Goal: Task Accomplishment & Management: Use online tool/utility

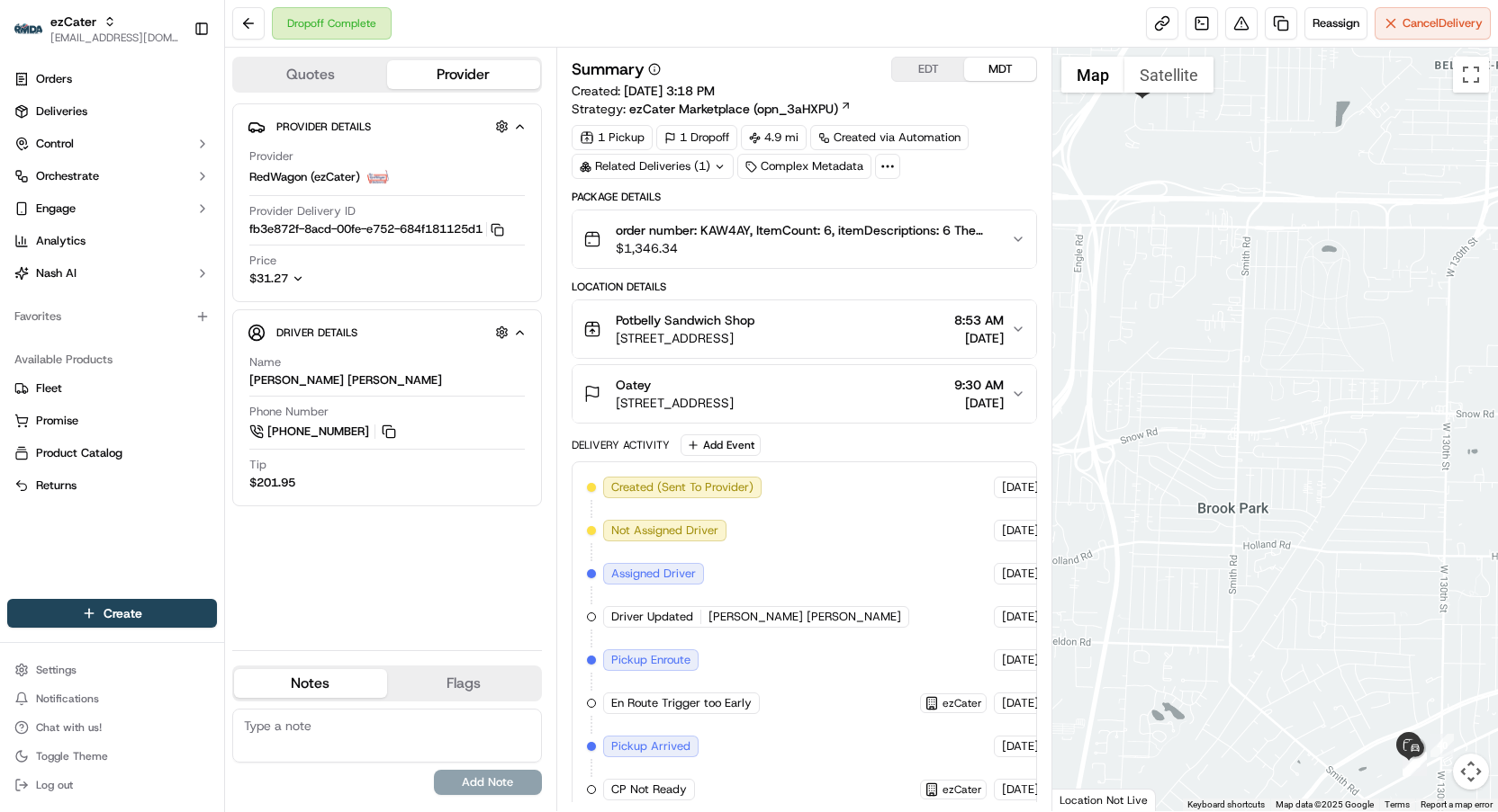
click at [657, 68] on icon at bounding box center [655, 69] width 13 height 13
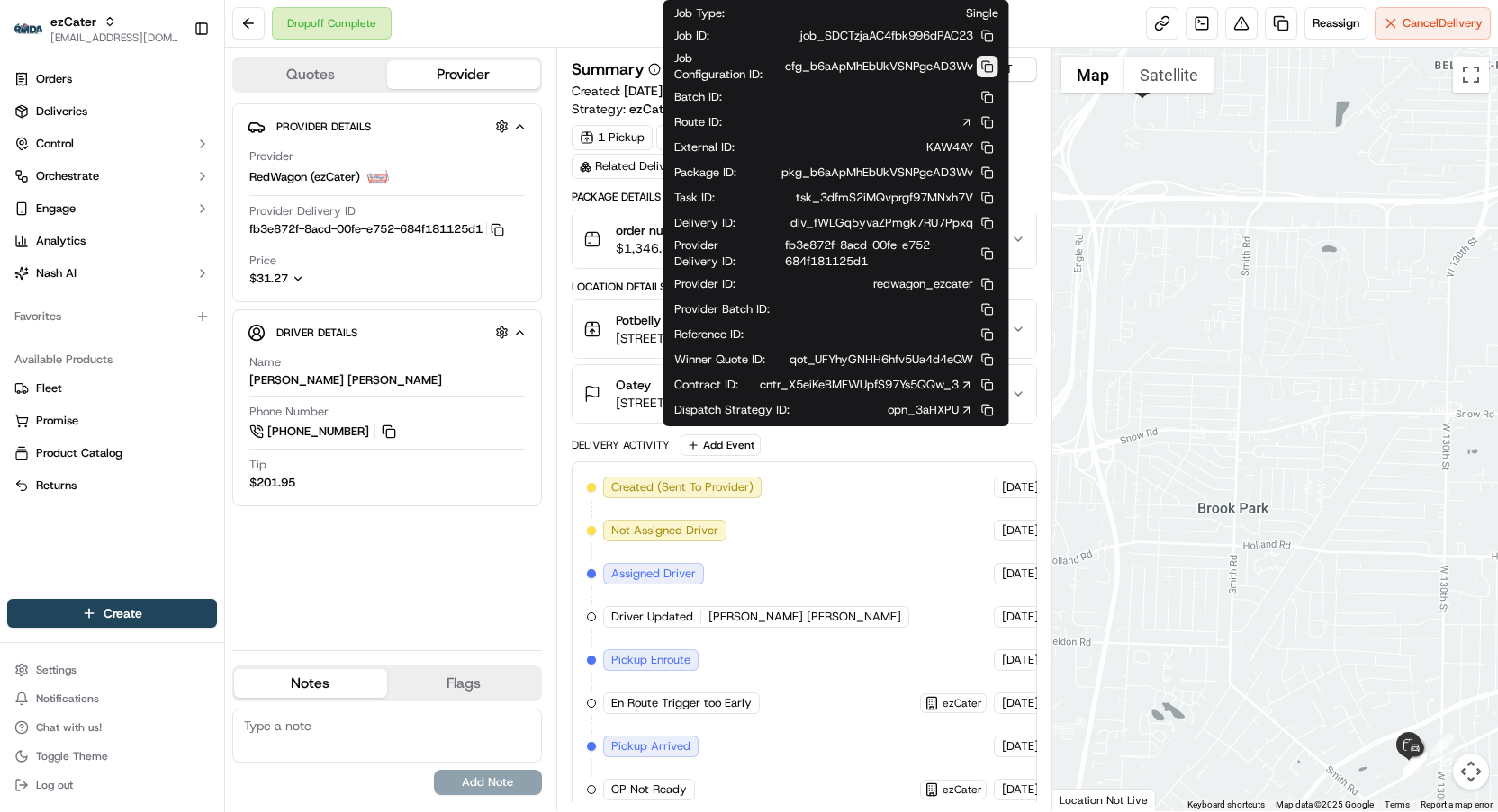
click at [993, 69] on div "Job Type : Single Job ID : job_SDCTzjaAC4fbk996dPAC23 Job Configuration ID : cf…" at bounding box center [836, 213] width 346 height 426
click at [984, 74] on button at bounding box center [987, 67] width 22 height 22
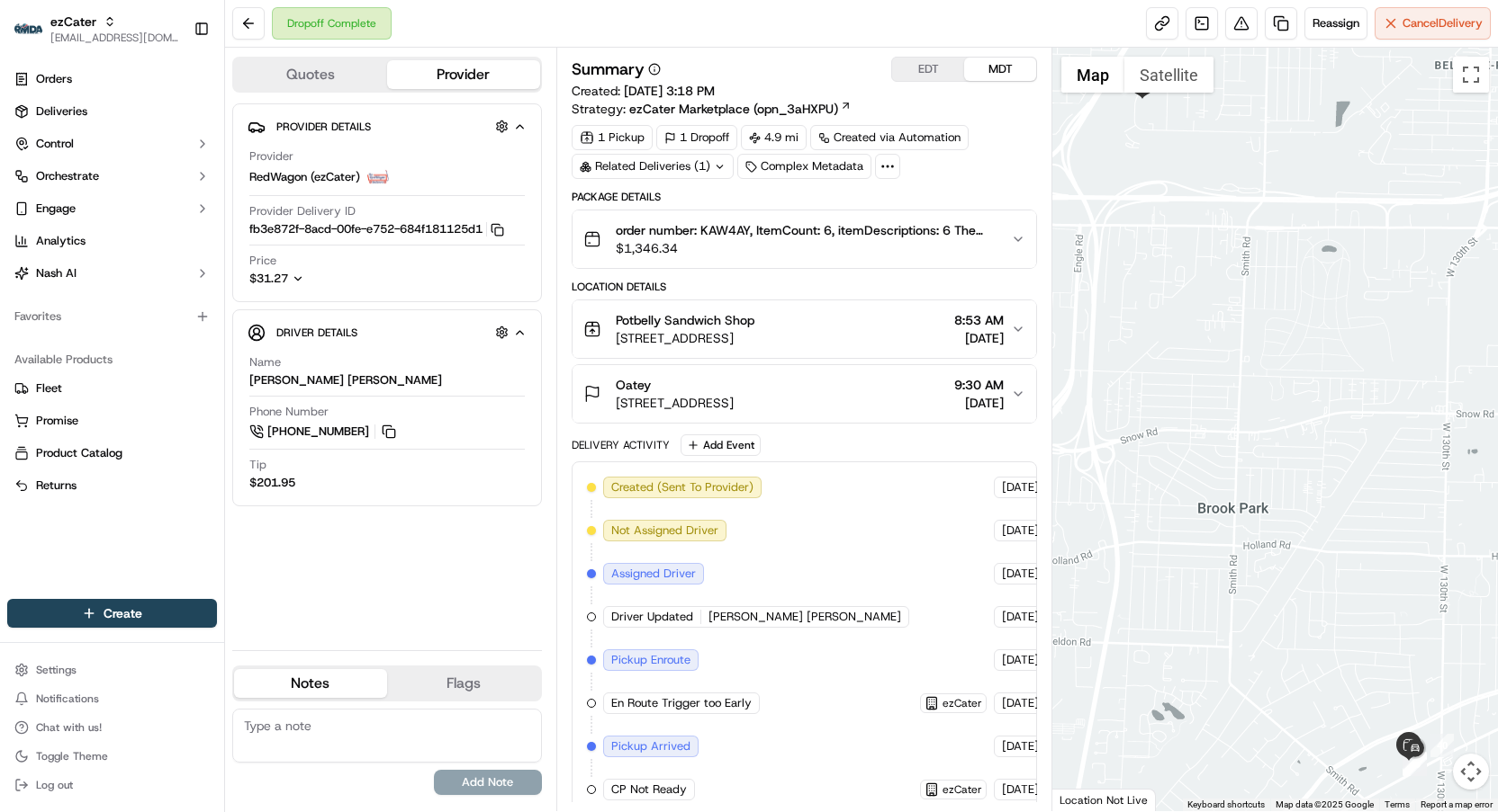
scroll to position [176, 0]
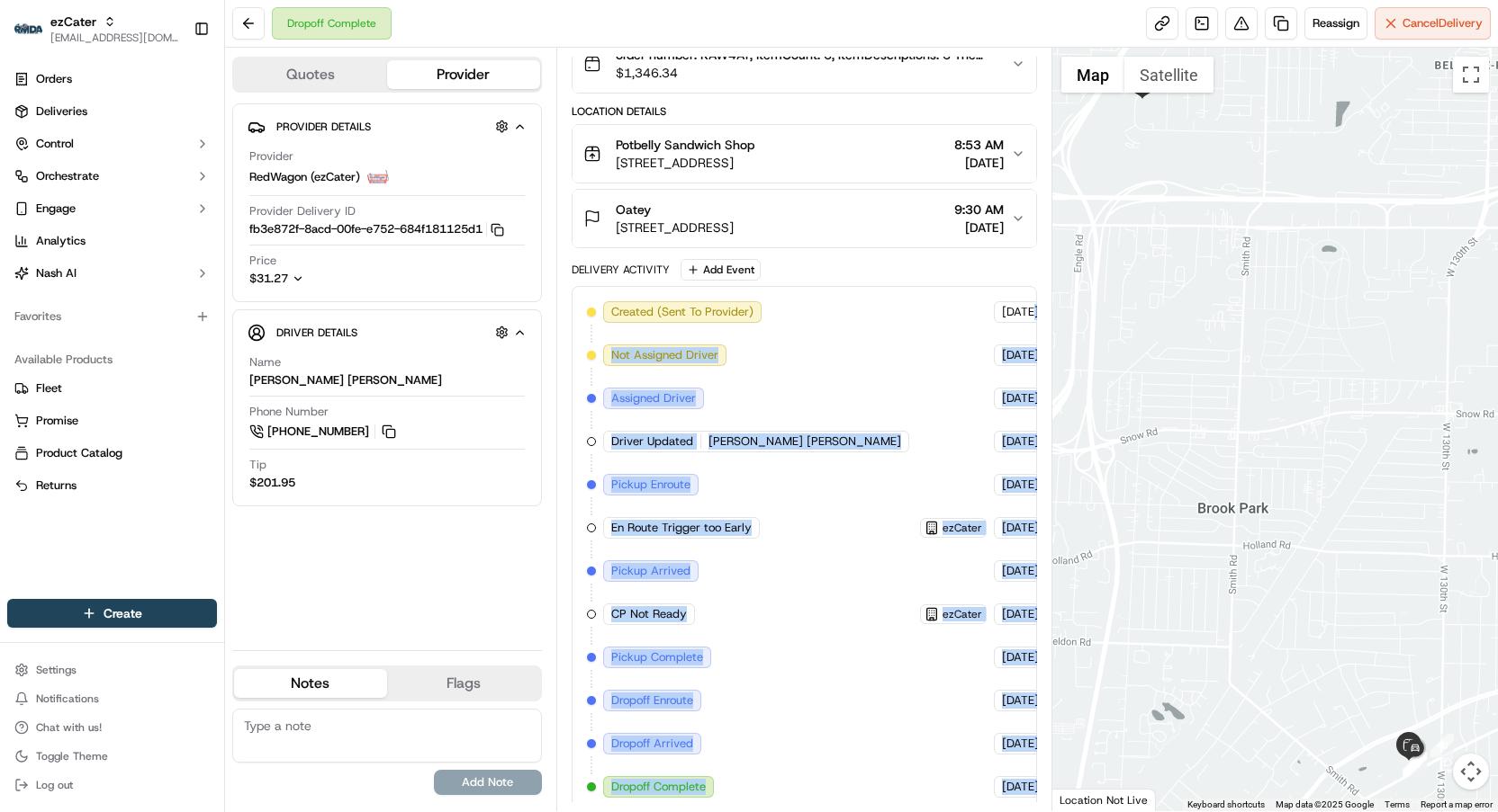
drag, startPoint x: 937, startPoint y: 306, endPoint x: 939, endPoint y: 808, distance: 502.0
click at [939, 808] on div "Summary EDT MDT Created: 09/03/2025 3:18 PM Strategy: ezCater Marketplace (opn_…" at bounding box center [804, 429] width 496 height 764
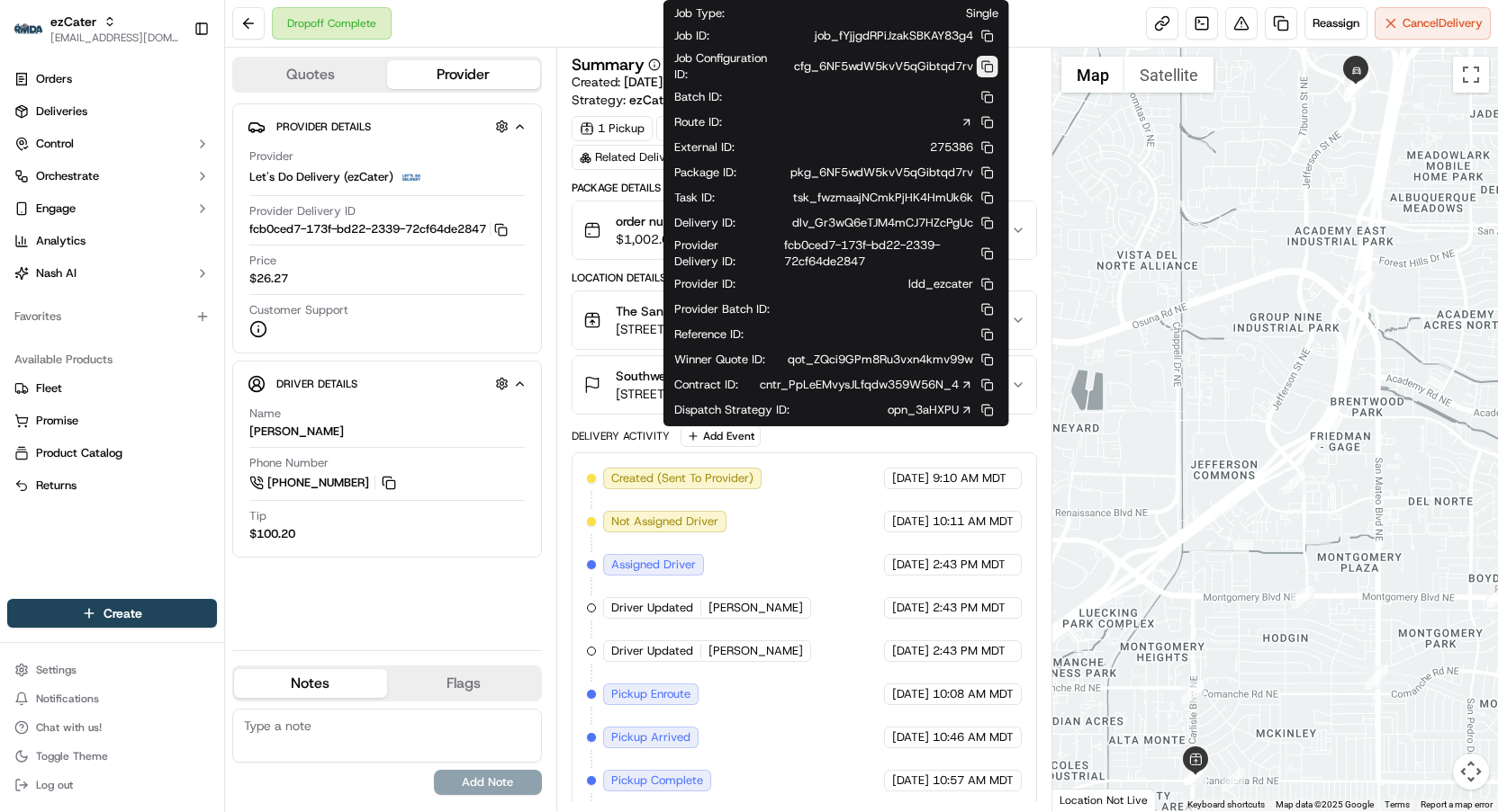
click at [986, 64] on button at bounding box center [987, 67] width 22 height 22
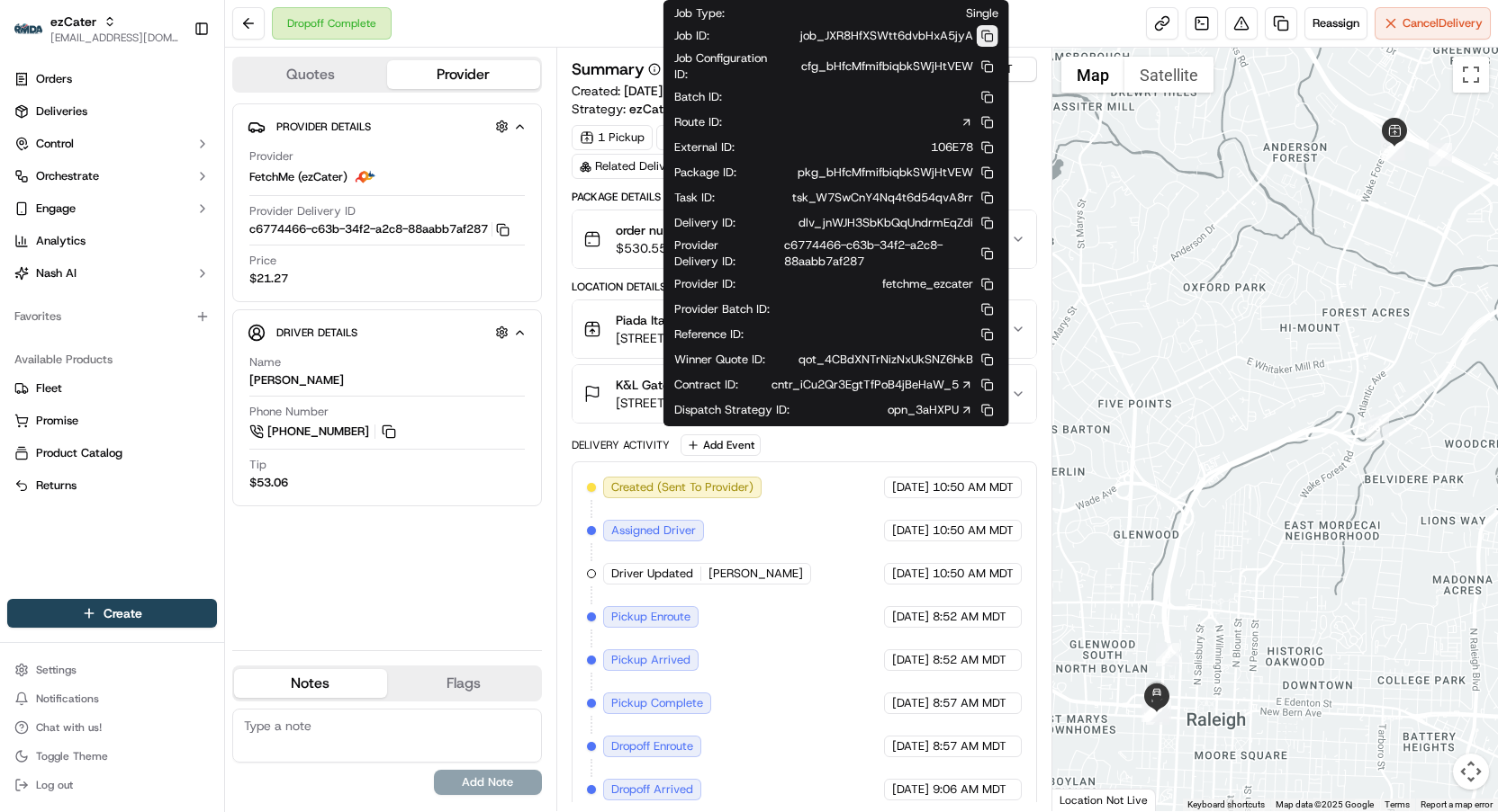
click at [990, 43] on button at bounding box center [987, 36] width 22 height 22
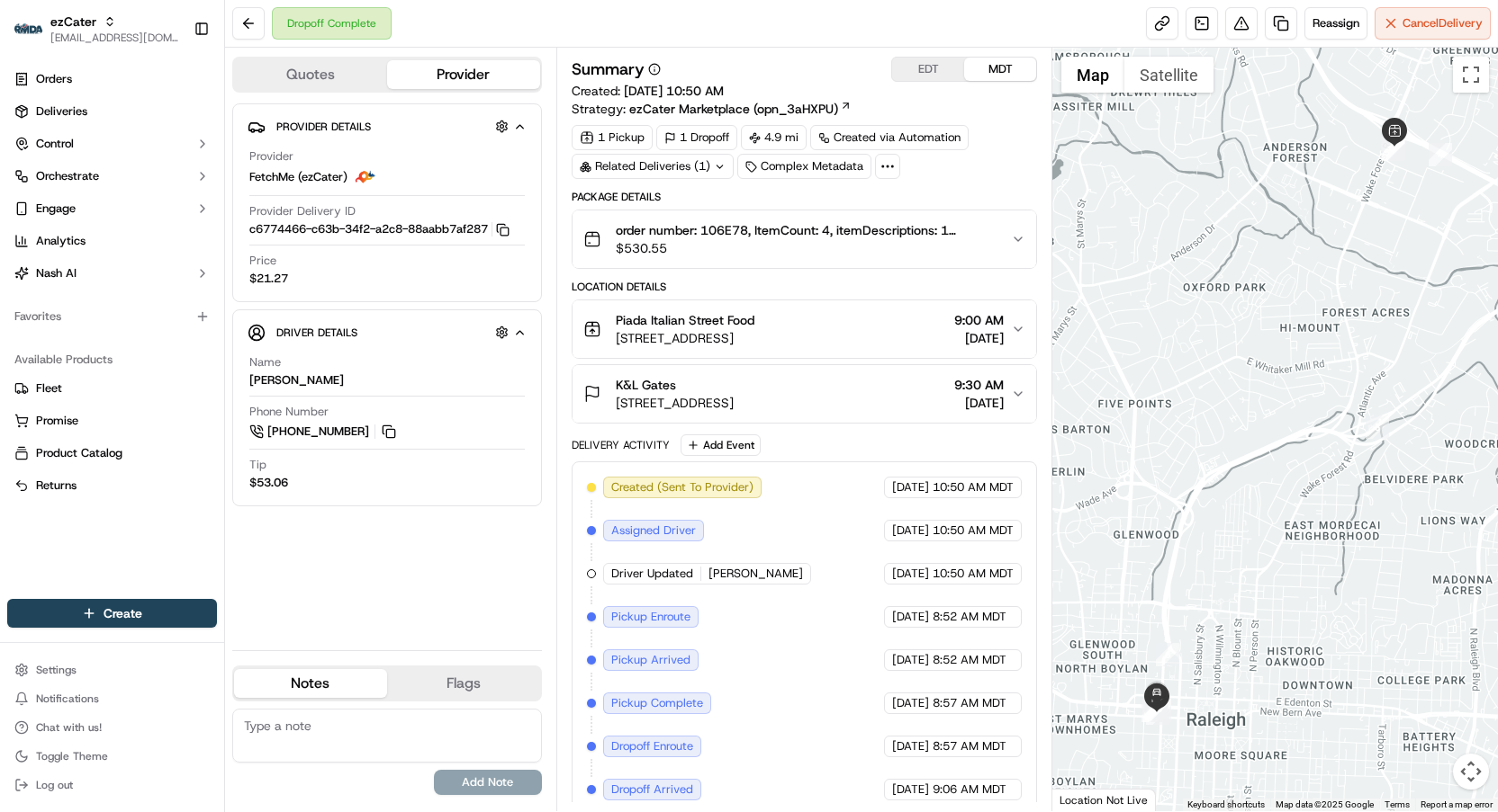
scroll to position [48, 0]
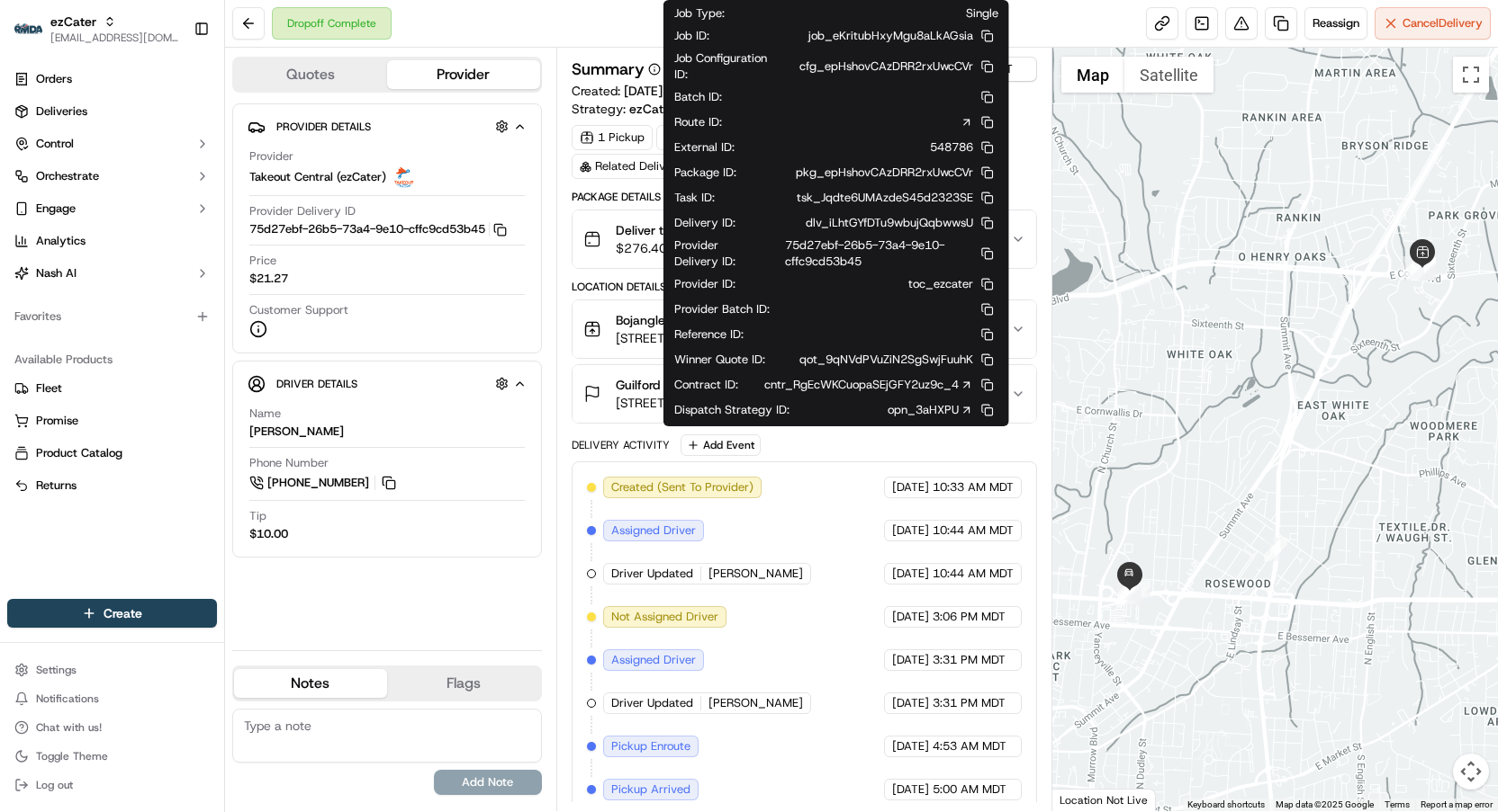
click at [649, 70] on icon at bounding box center [655, 69] width 13 height 13
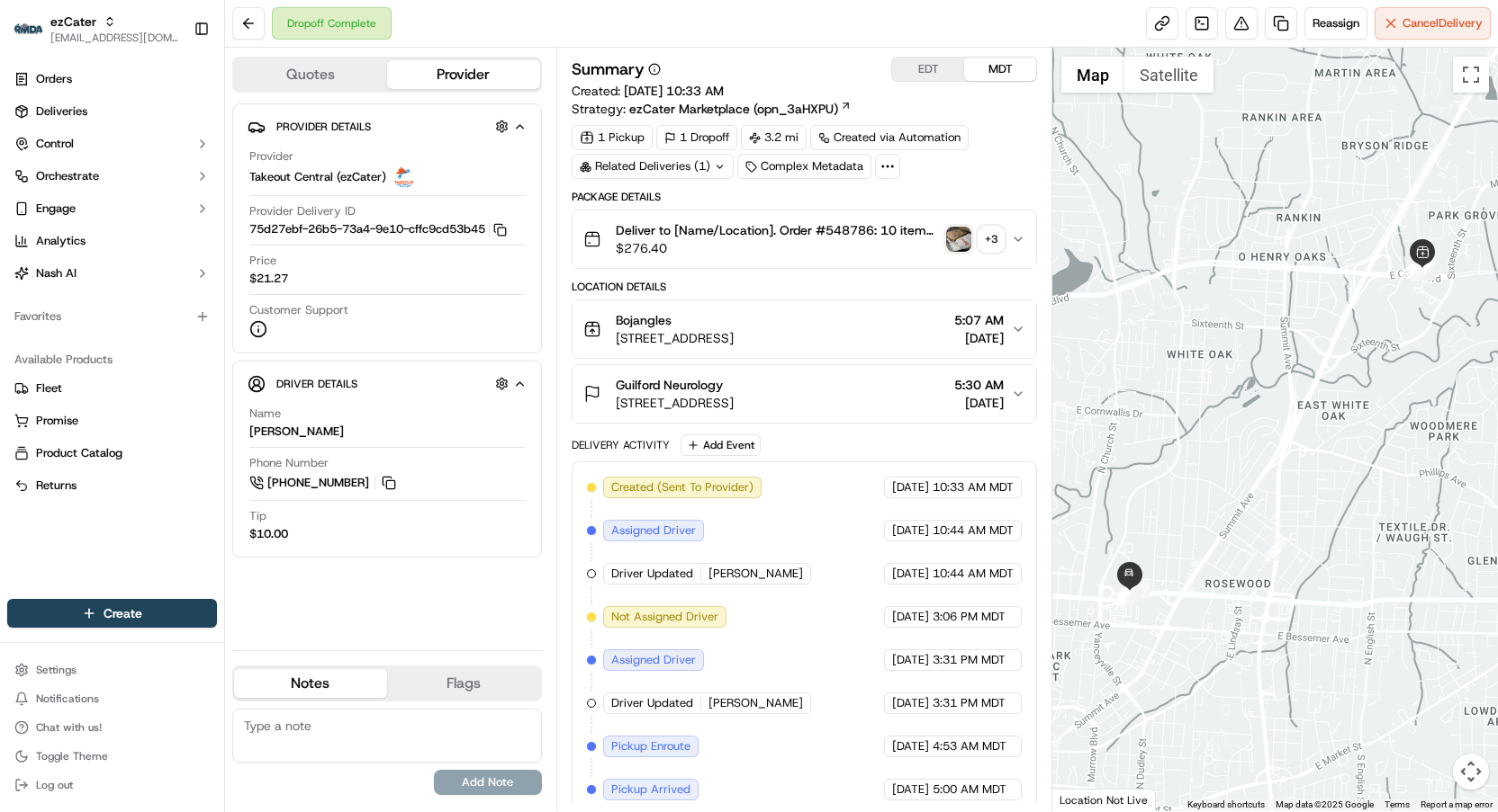
click at [649, 70] on icon at bounding box center [655, 69] width 13 height 13
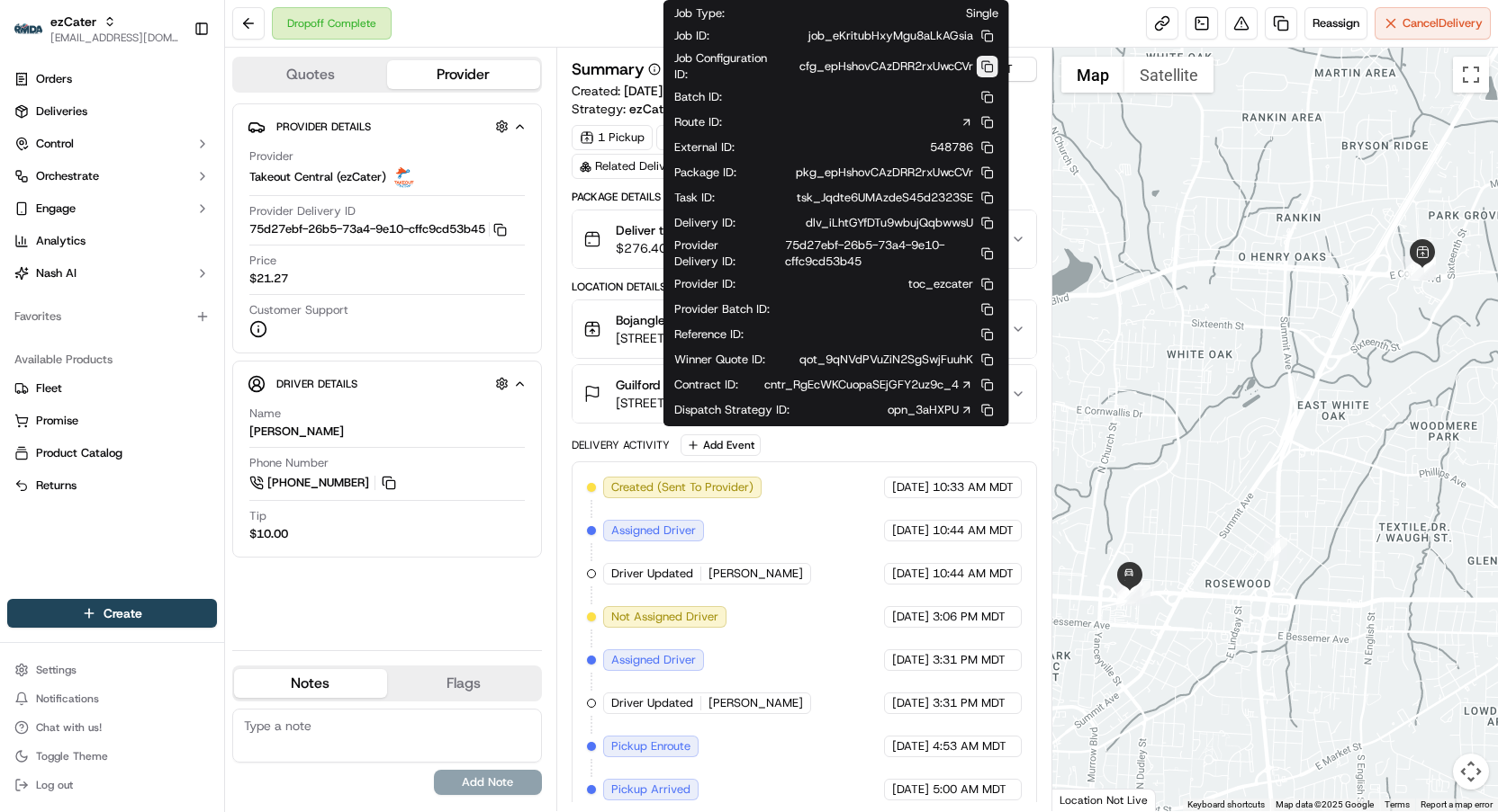
click at [988, 75] on button at bounding box center [987, 67] width 22 height 22
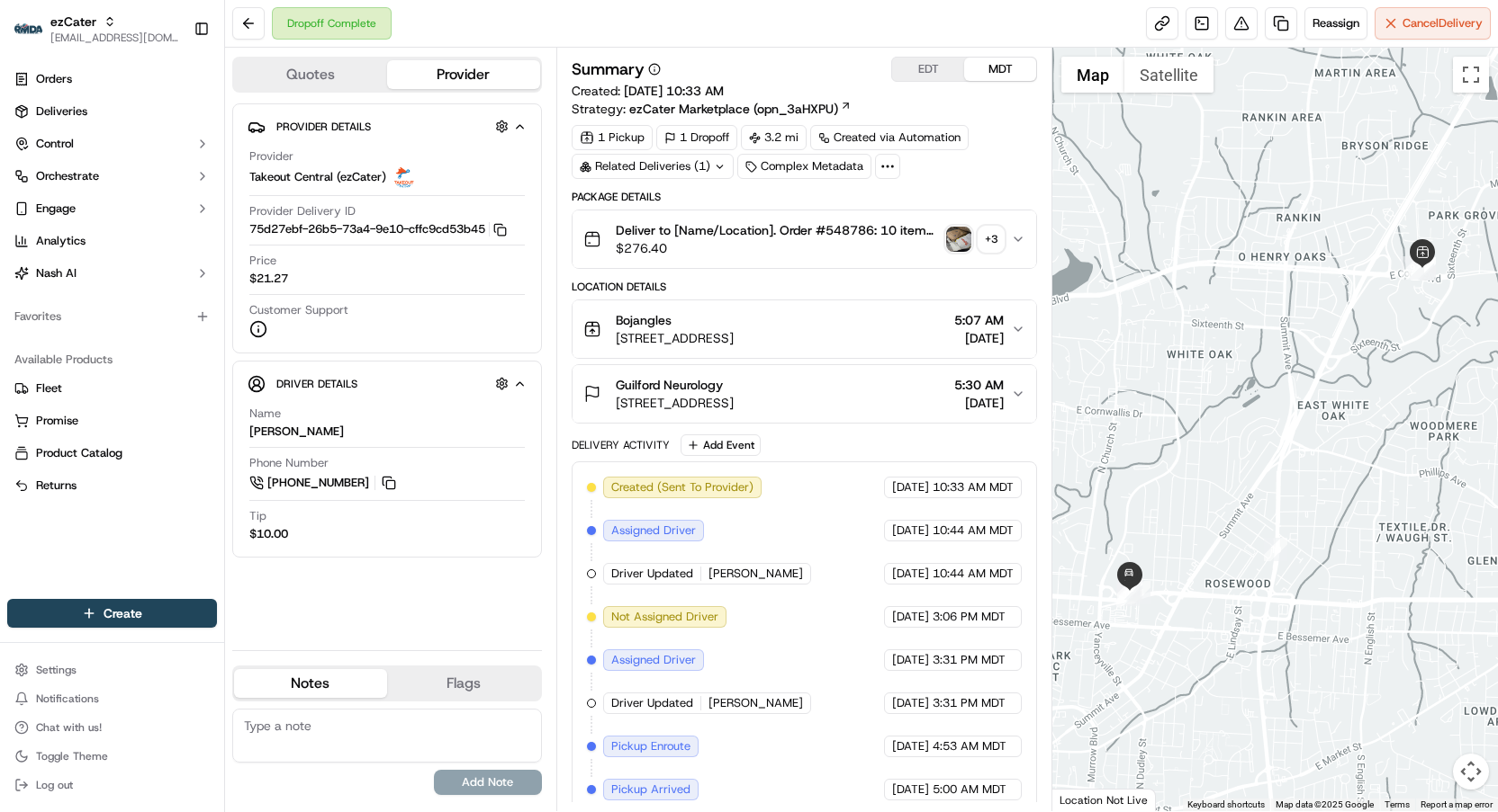
click at [839, 229] on span "Deliver to [Name/Location]. Order #548786: 10 items. (1) 12-Cajun Filet, (1) 12…" at bounding box center [776, 231] width 323 height 18
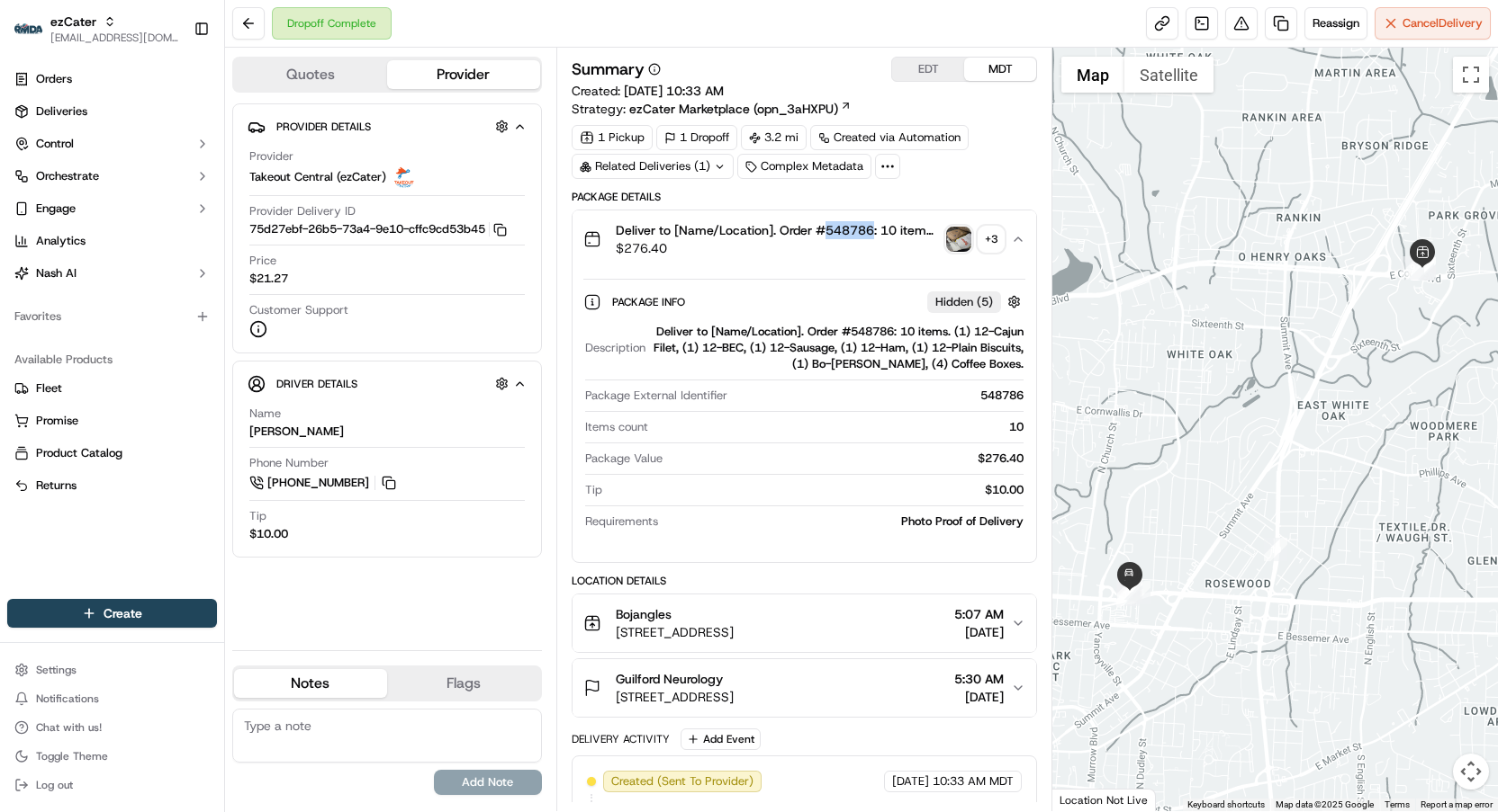
click at [839, 229] on span "Deliver to [Name/Location]. Order #548786: 10 items. (1) 12-Cajun Filet, (1) 12…" at bounding box center [776, 231] width 323 height 18
copy span "548786"
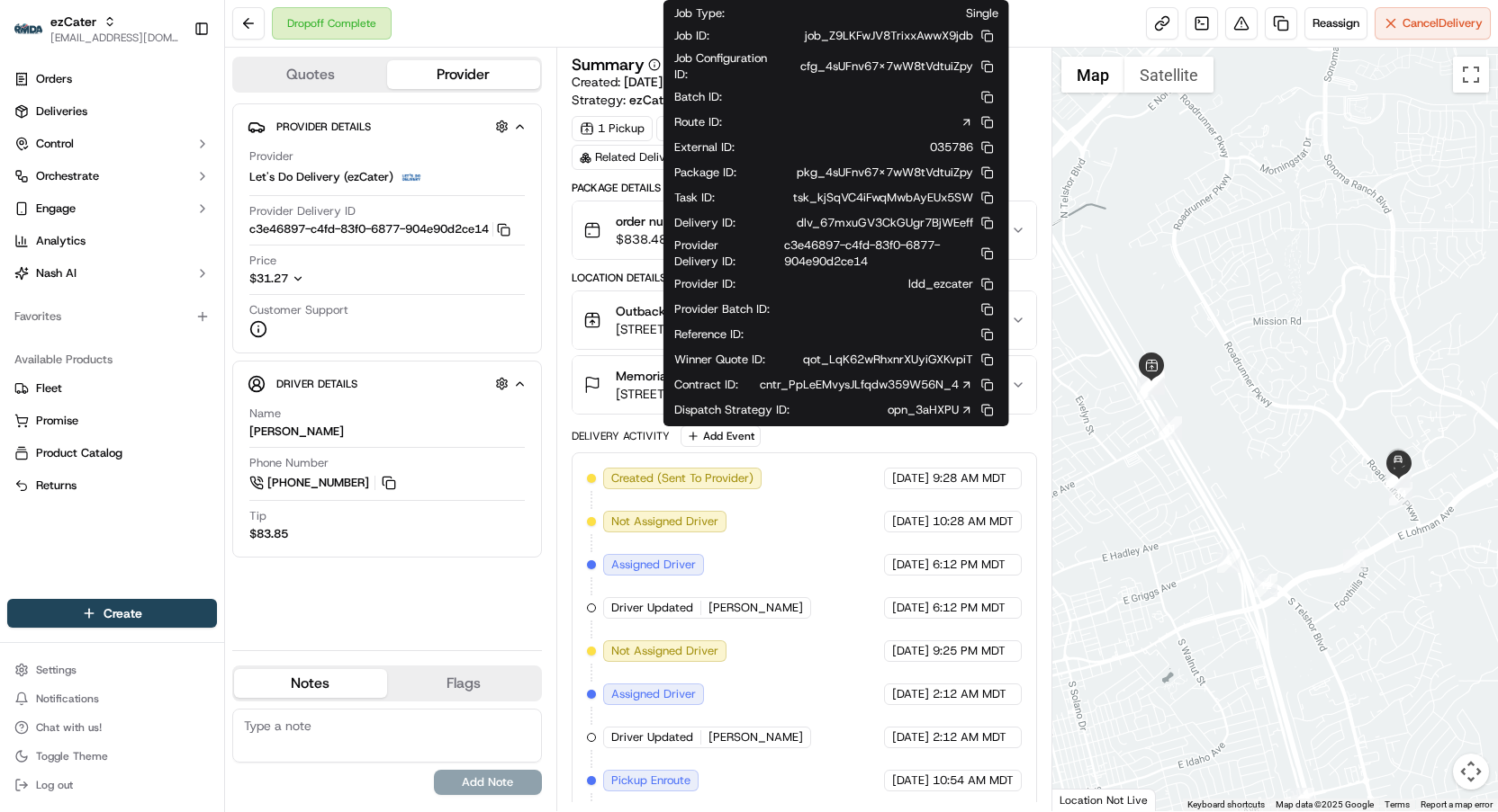
click at [657, 59] on circle at bounding box center [654, 64] width 11 height 11
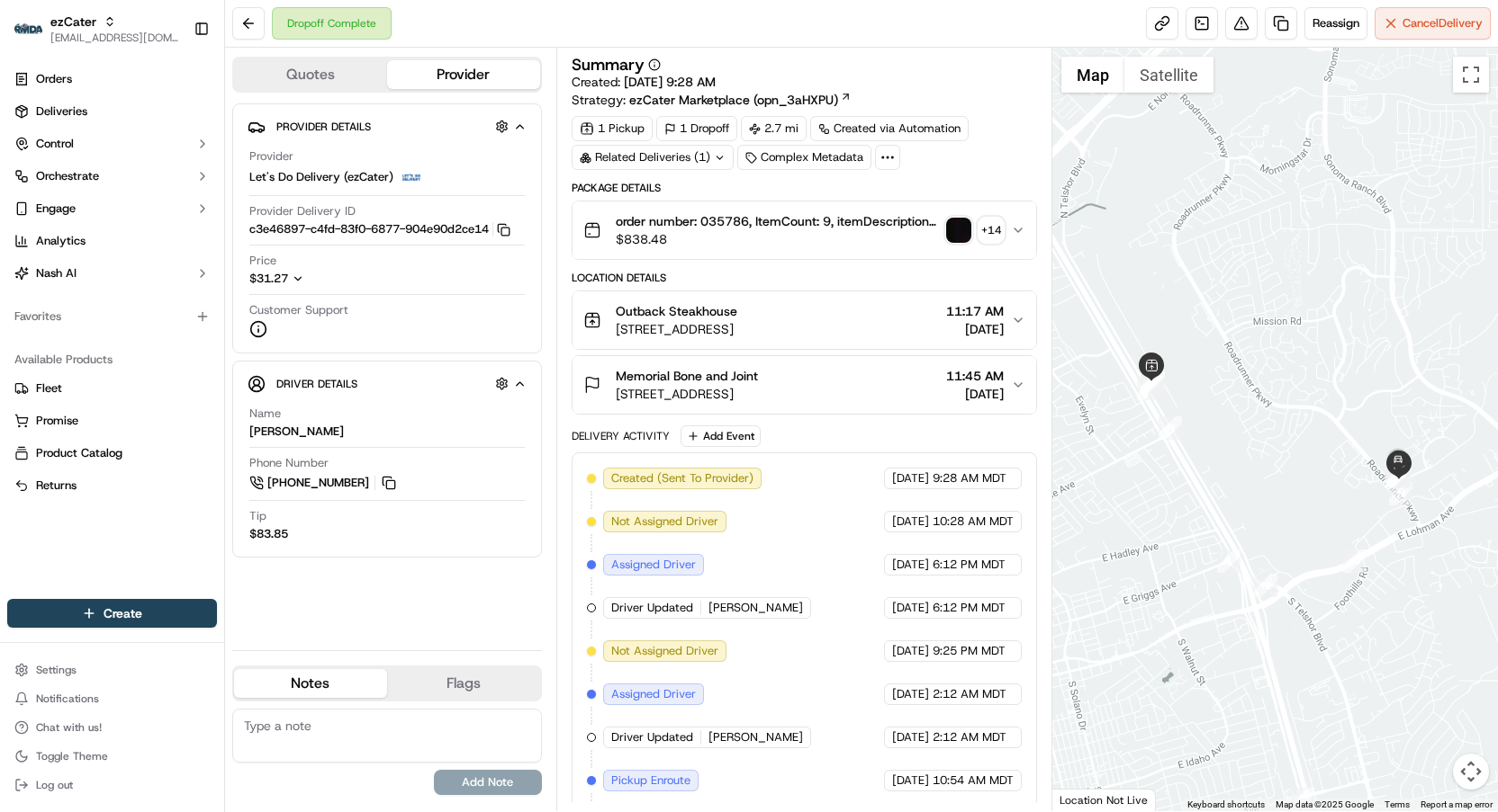
click at [657, 59] on circle at bounding box center [654, 64] width 11 height 11
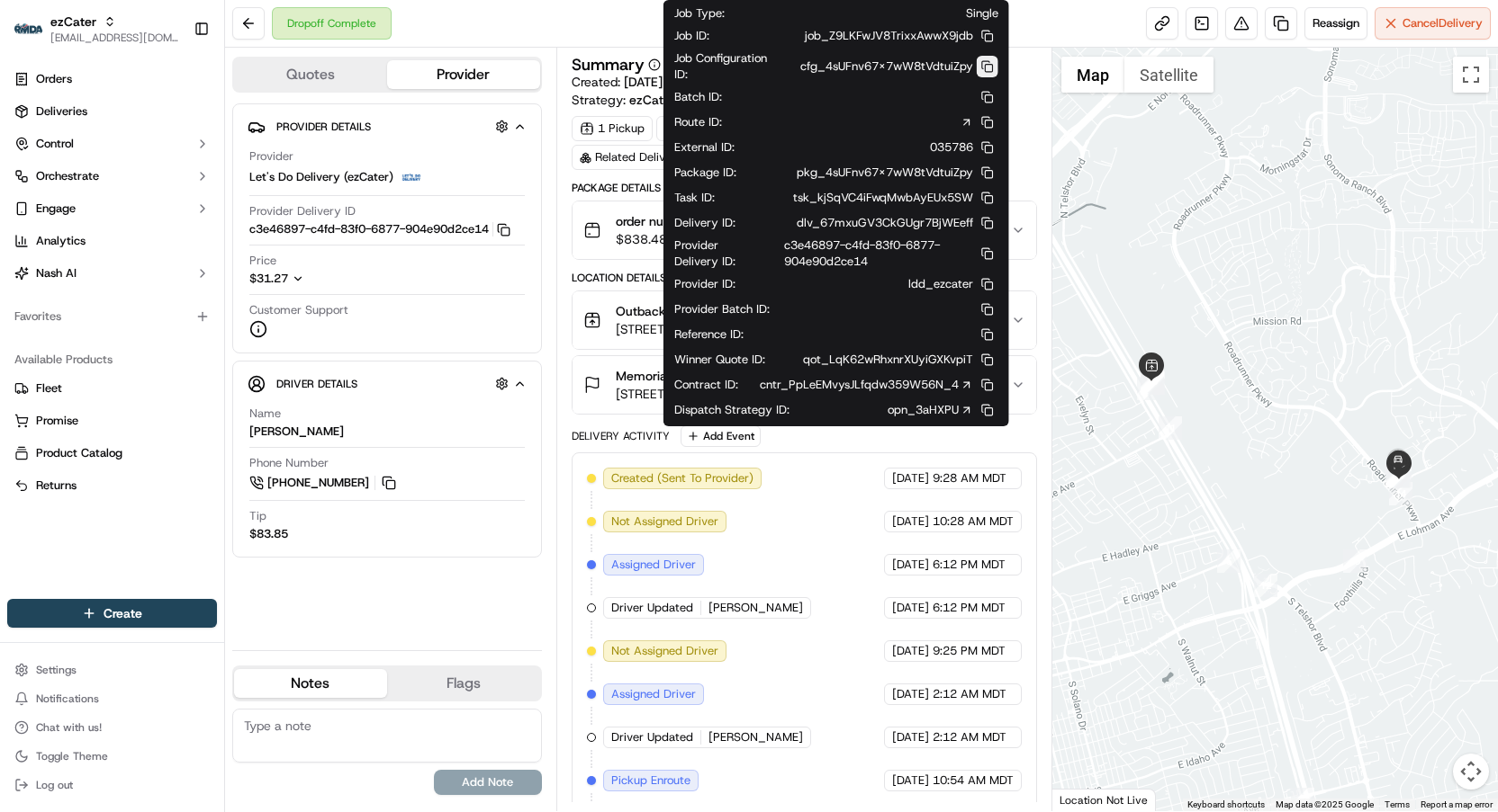
click at [980, 67] on button at bounding box center [987, 67] width 22 height 22
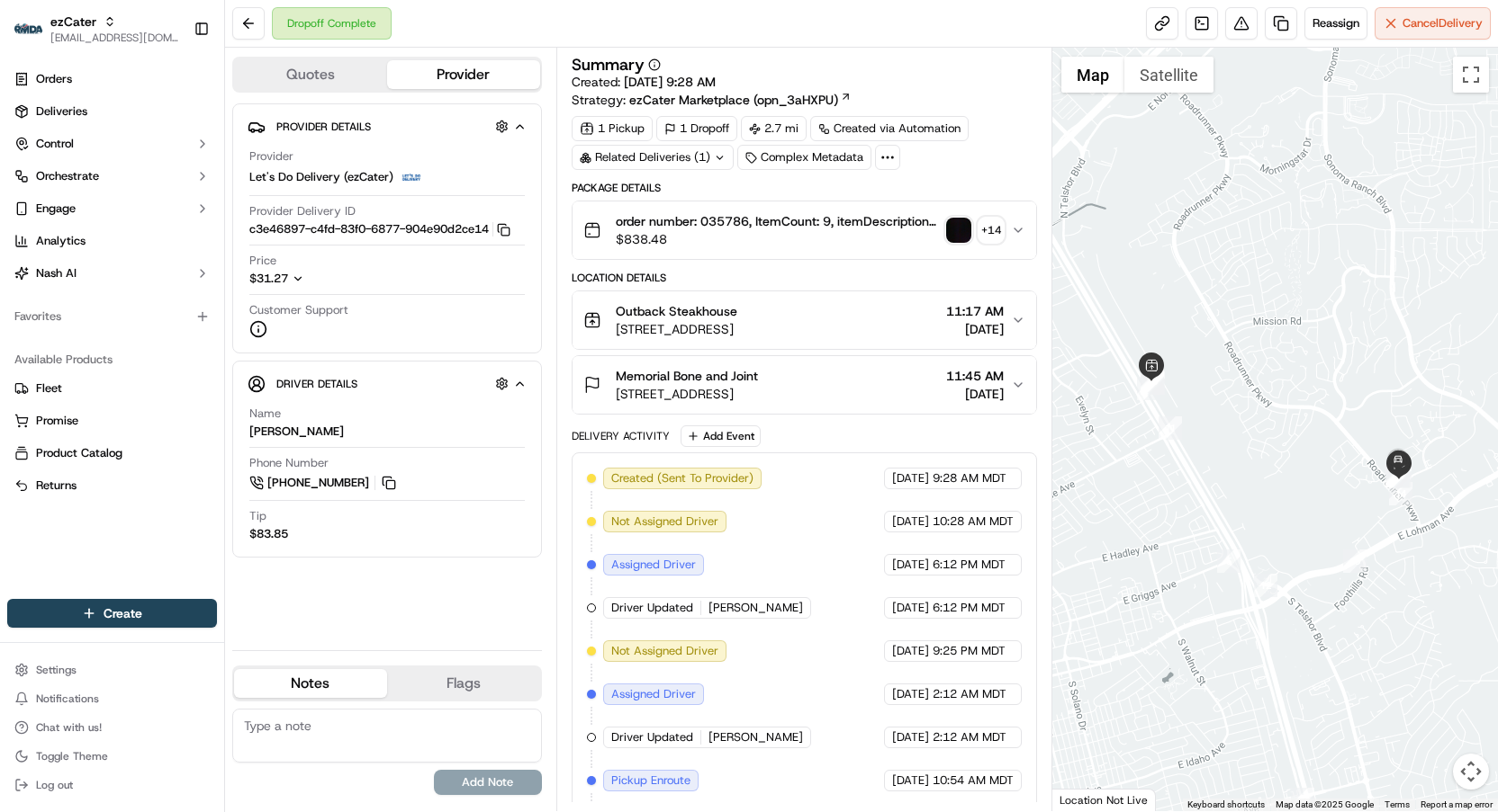
click at [721, 220] on span "order number: 035786, ItemCount: 9, itemDescriptions: 7 Grilled Chicken on the …" at bounding box center [776, 222] width 323 height 18
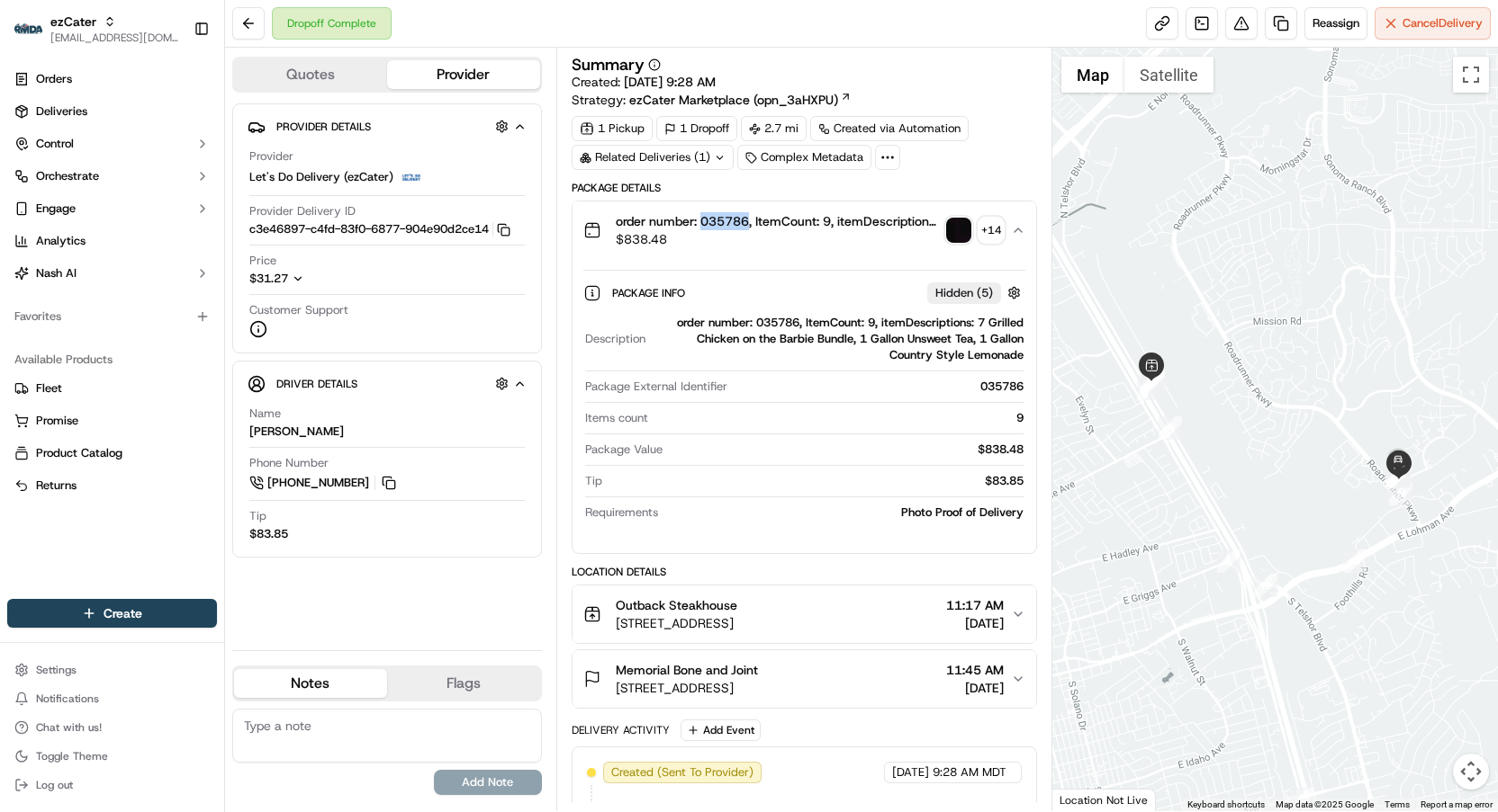
click at [721, 220] on span "order number: 035786, ItemCount: 9, itemDescriptions: 7 Grilled Chicken on the …" at bounding box center [776, 222] width 323 height 18
copy span "035786"
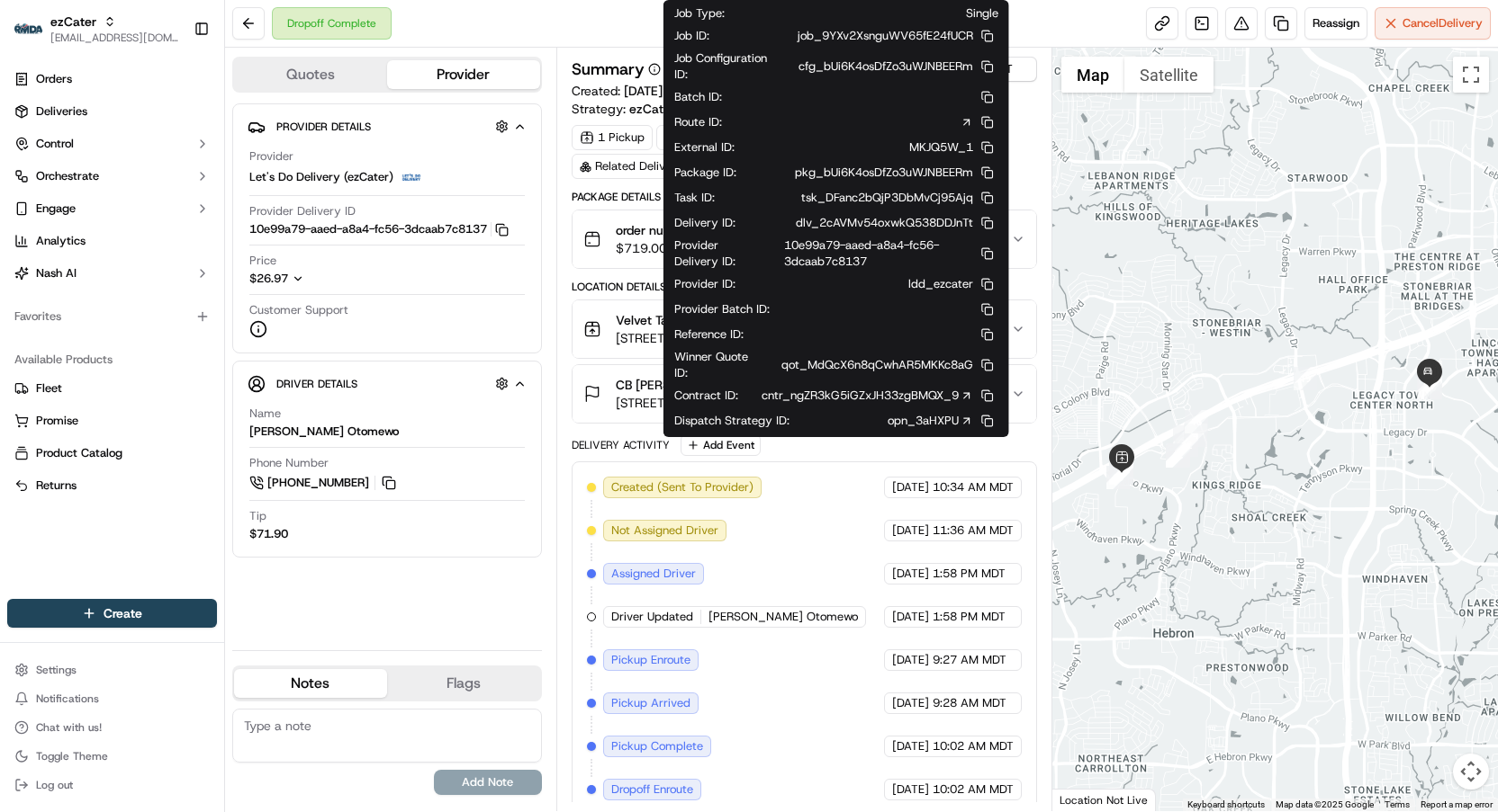
click at [655, 68] on icon at bounding box center [655, 69] width 13 height 13
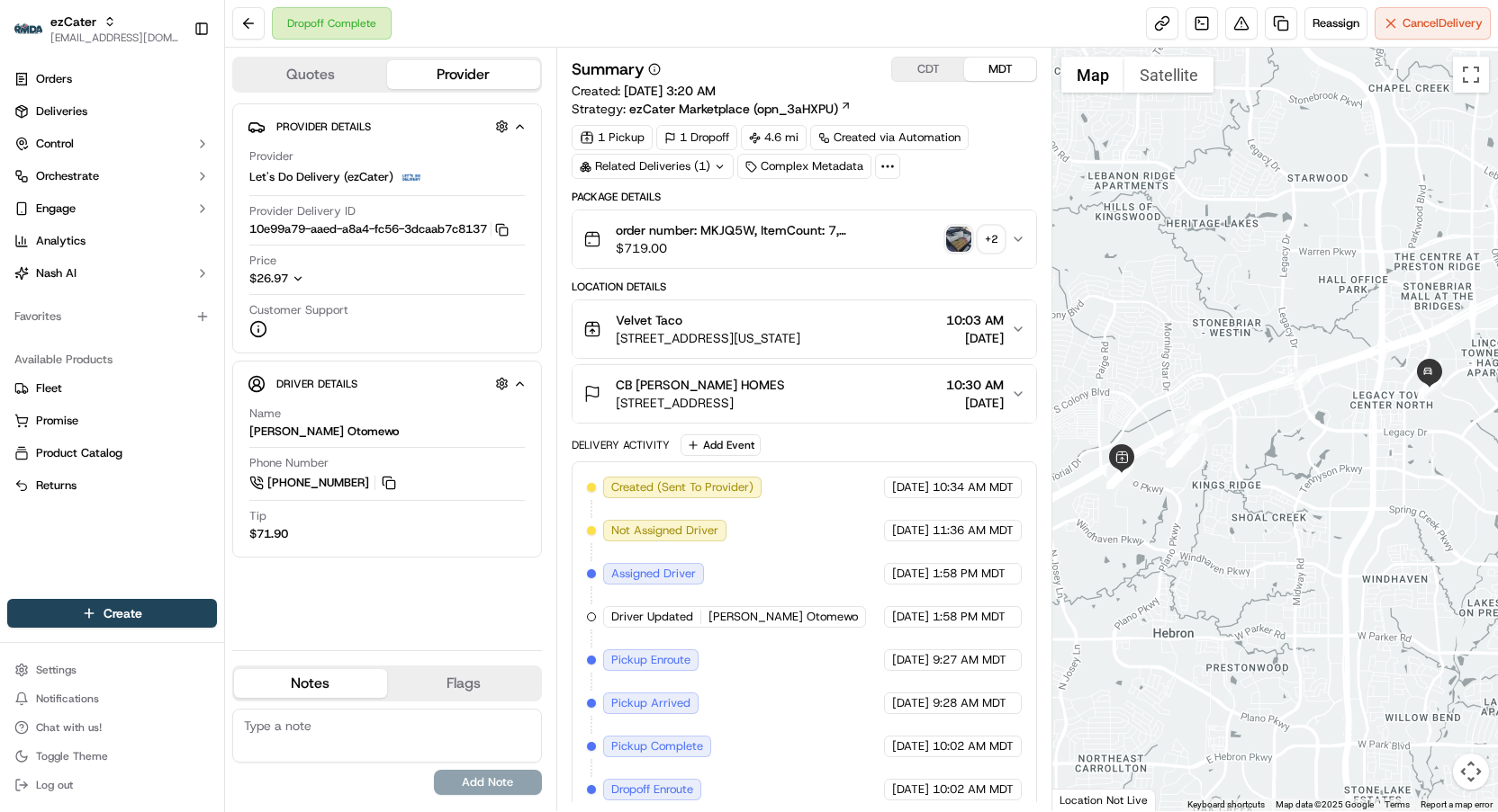
click at [655, 68] on icon at bounding box center [655, 69] width 13 height 13
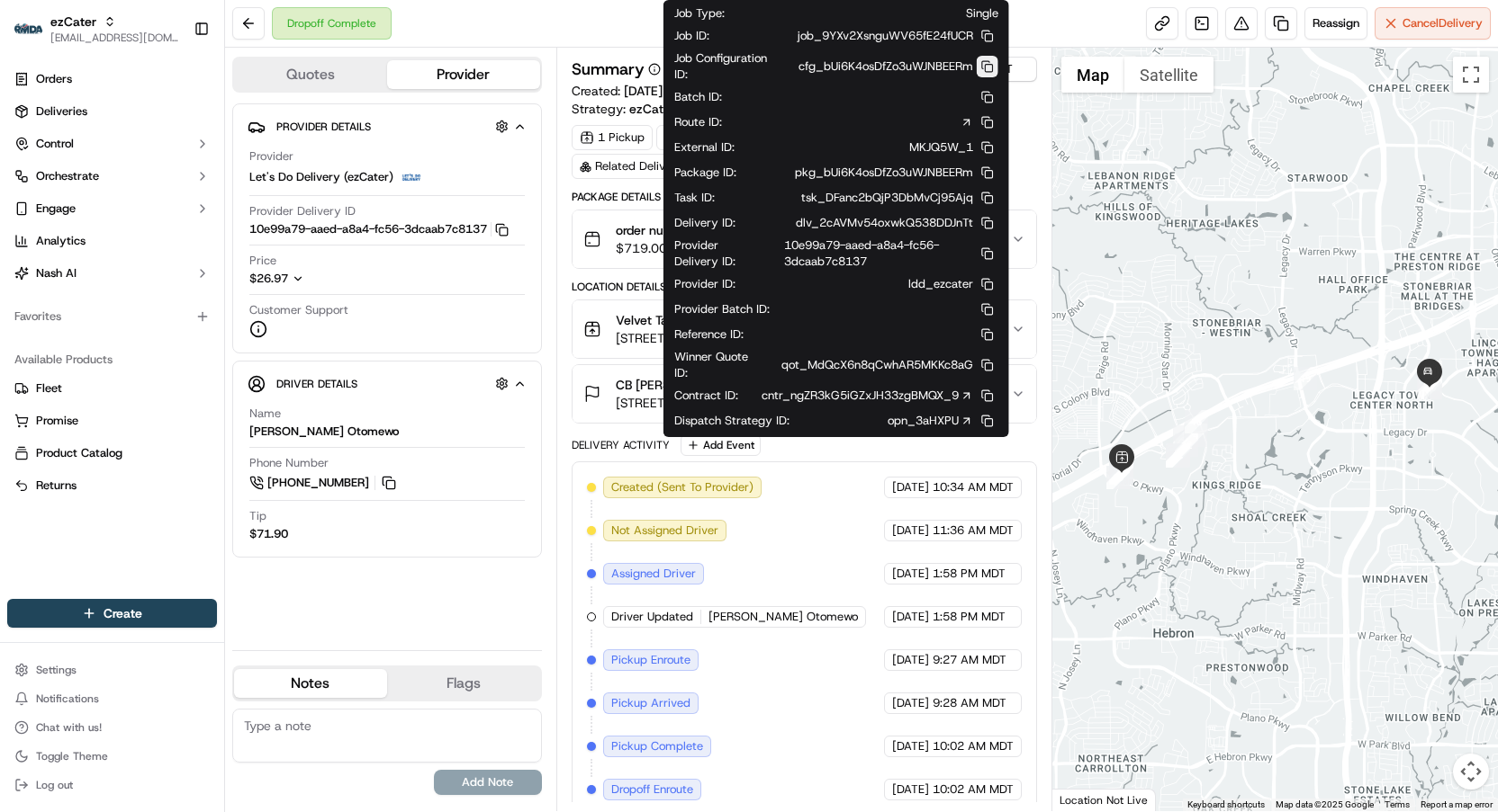
click at [986, 65] on button at bounding box center [987, 67] width 22 height 22
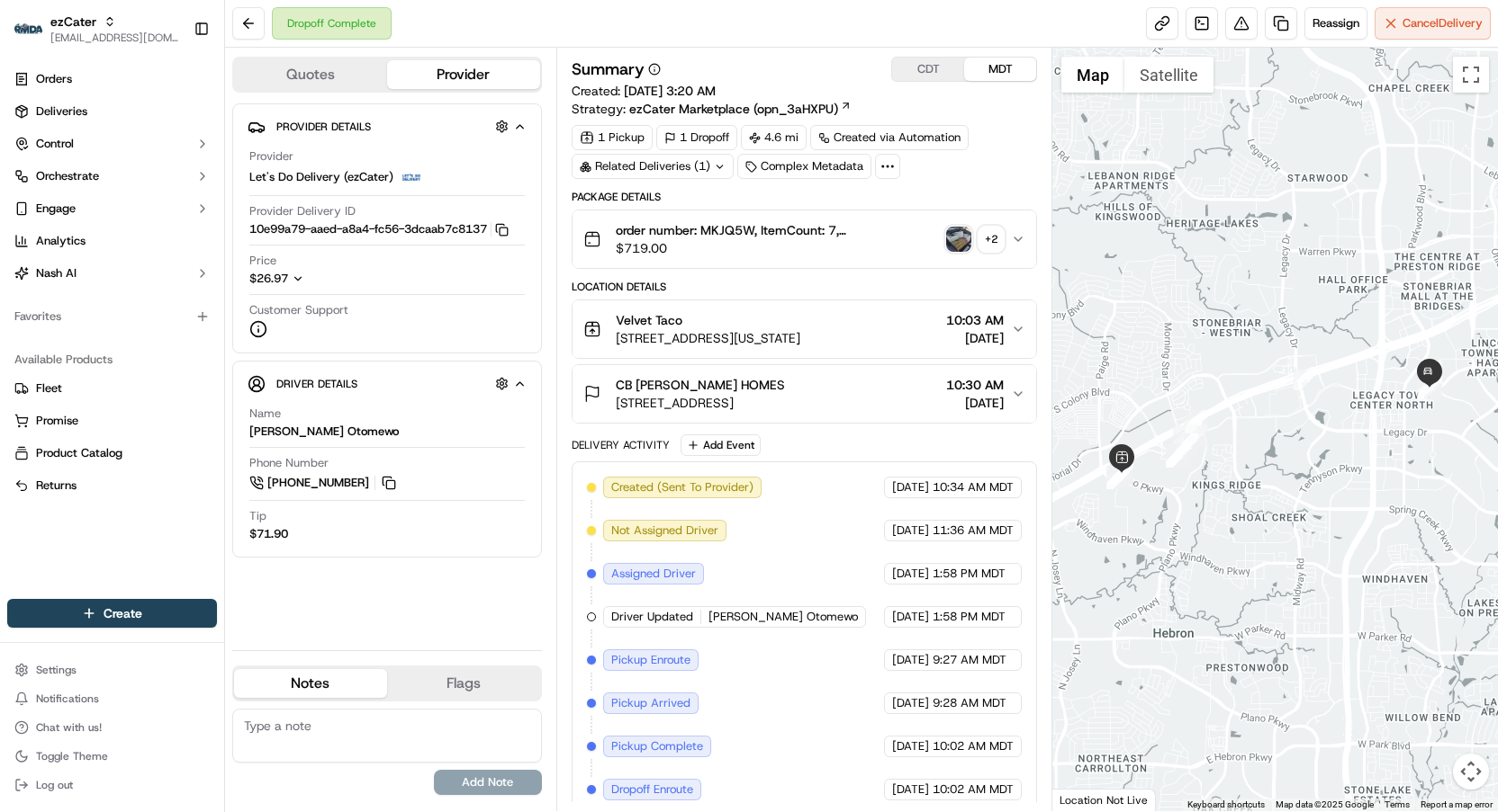
click at [723, 223] on span "order number: MKJQ5W, ItemCount: 7, itemDescriptions: 1 12 Tacos Box, 1 24 Taco…" at bounding box center [776, 231] width 323 height 18
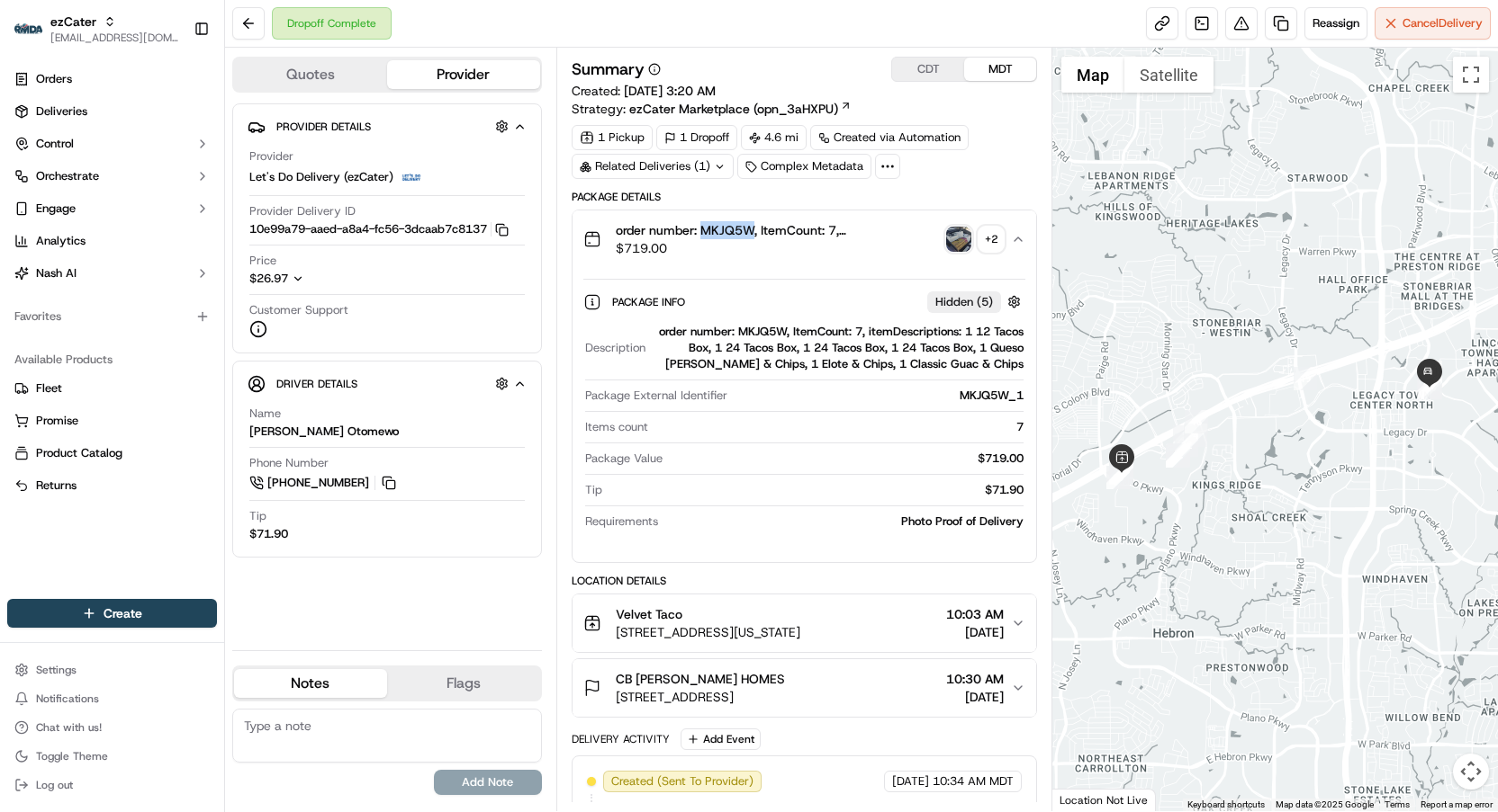
click at [723, 223] on span "order number: MKJQ5W, ItemCount: 7, itemDescriptions: 1 12 Tacos Box, 1 24 Taco…" at bounding box center [776, 231] width 323 height 18
copy span "MKJQ5W"
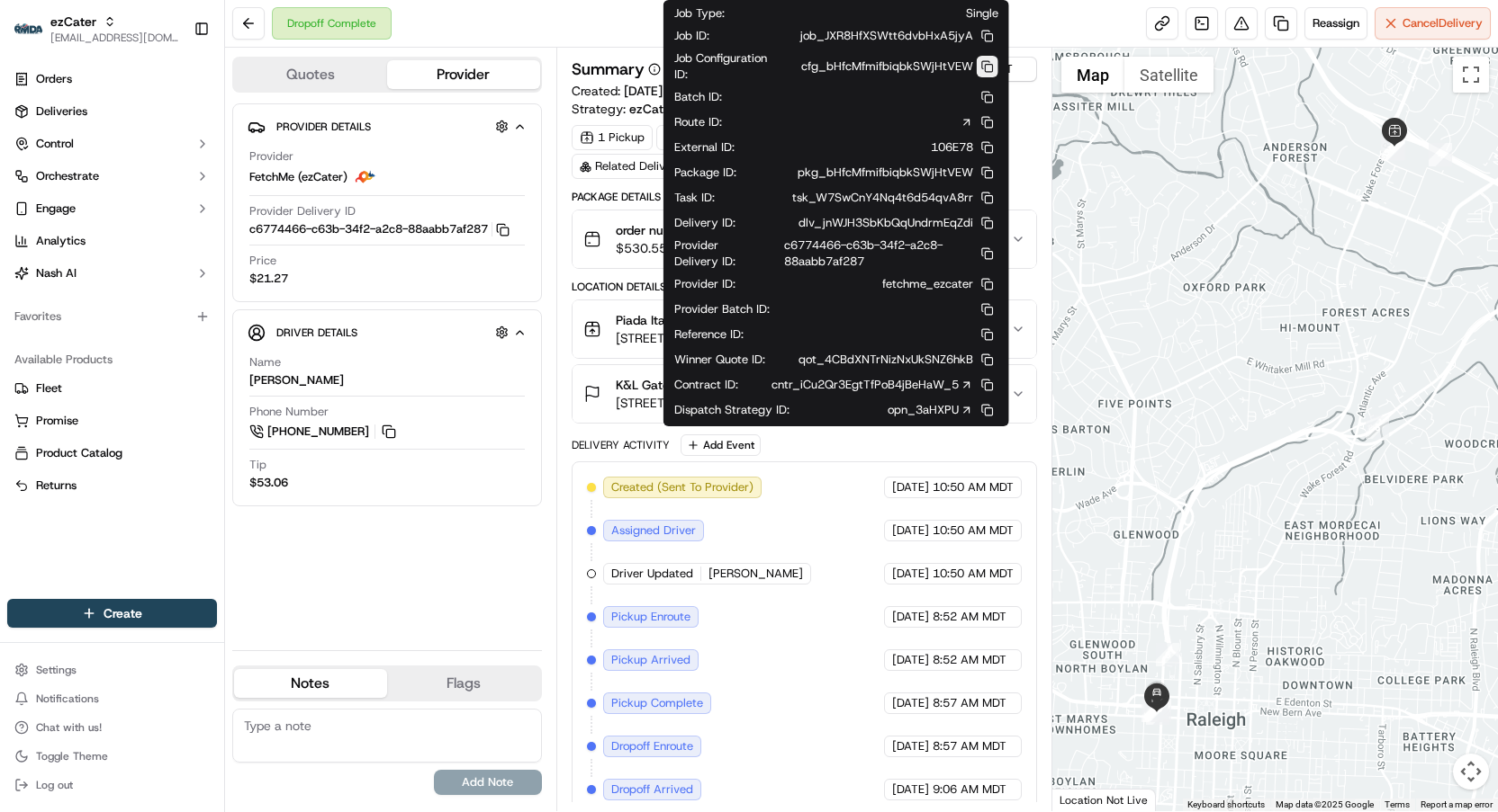
click at [985, 68] on button at bounding box center [987, 67] width 22 height 22
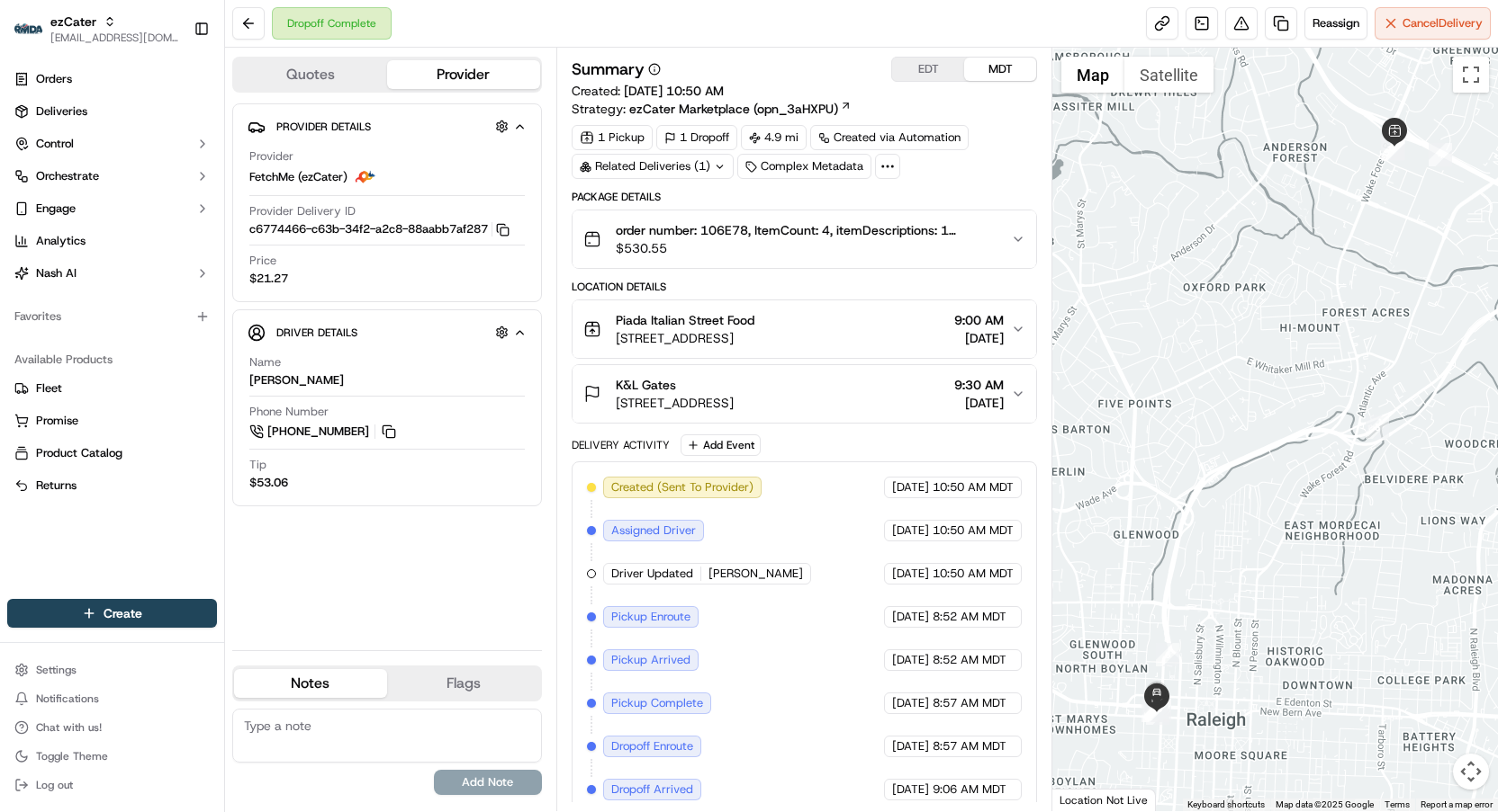
click at [731, 224] on span "order number: 106E78, ItemCount: 4, itemDescriptions: 1 Vegetarian Piada Boxed …" at bounding box center [805, 231] width 381 height 18
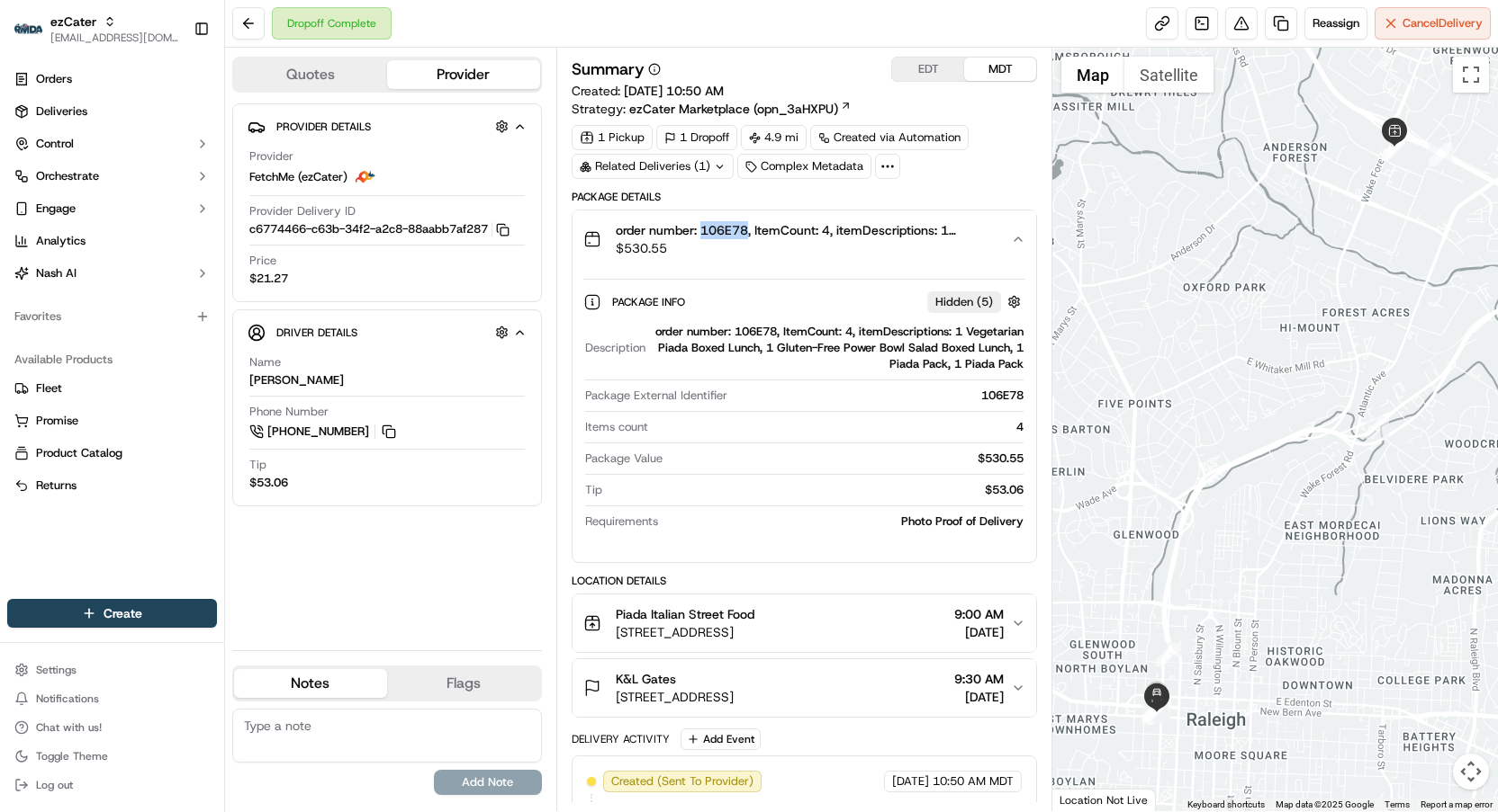
click at [731, 224] on span "order number: 106E78, ItemCount: 4, itemDescriptions: 1 Vegetarian Piada Boxed …" at bounding box center [805, 231] width 381 height 18
copy span "106E78"
